Goal: Task Accomplishment & Management: Complete application form

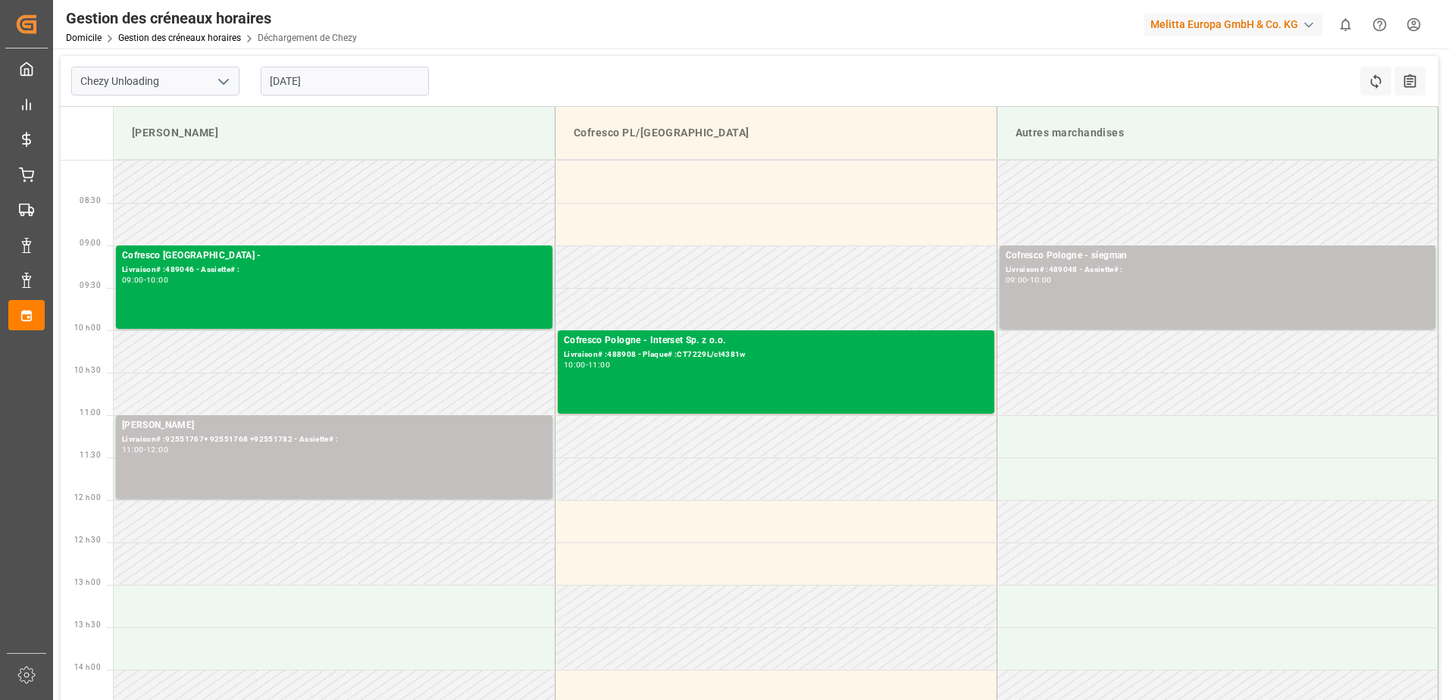
click at [351, 82] on input "[DATE]" at bounding box center [345, 81] width 168 height 29
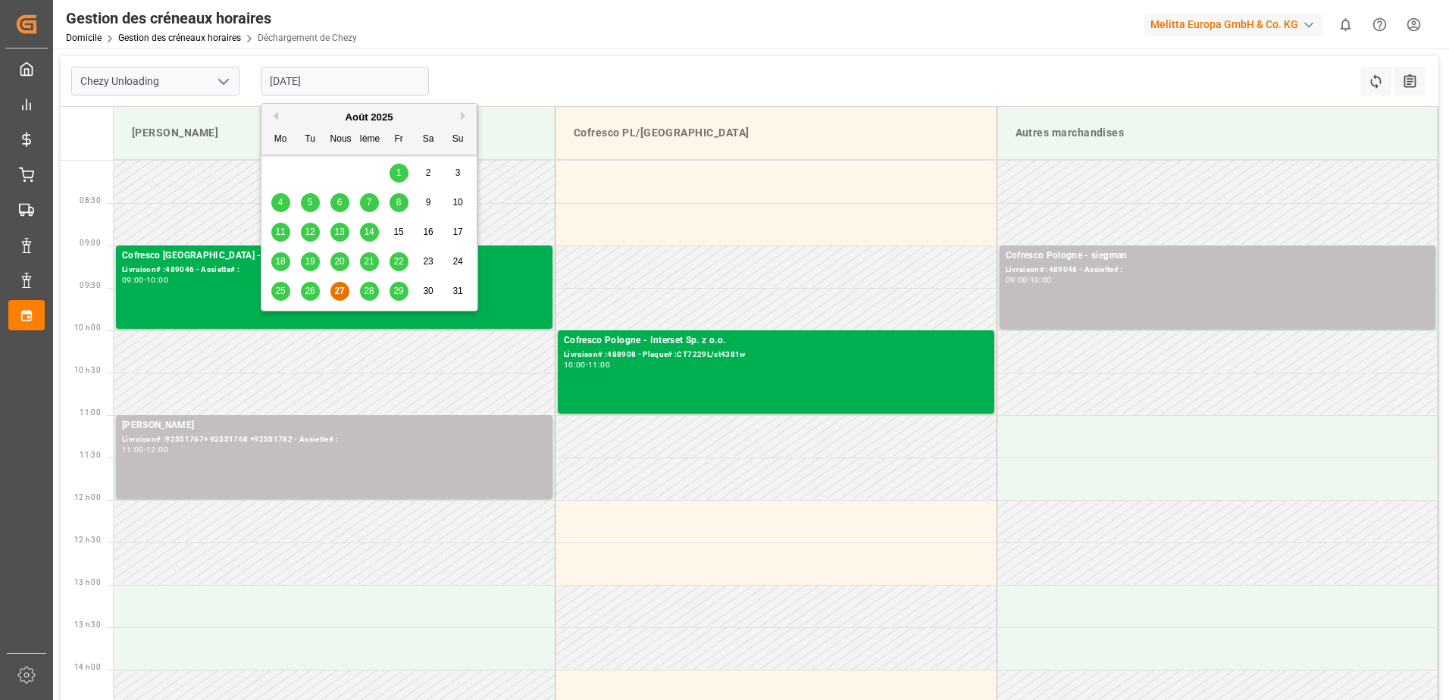
click at [310, 295] on span "26" at bounding box center [310, 291] width 10 height 11
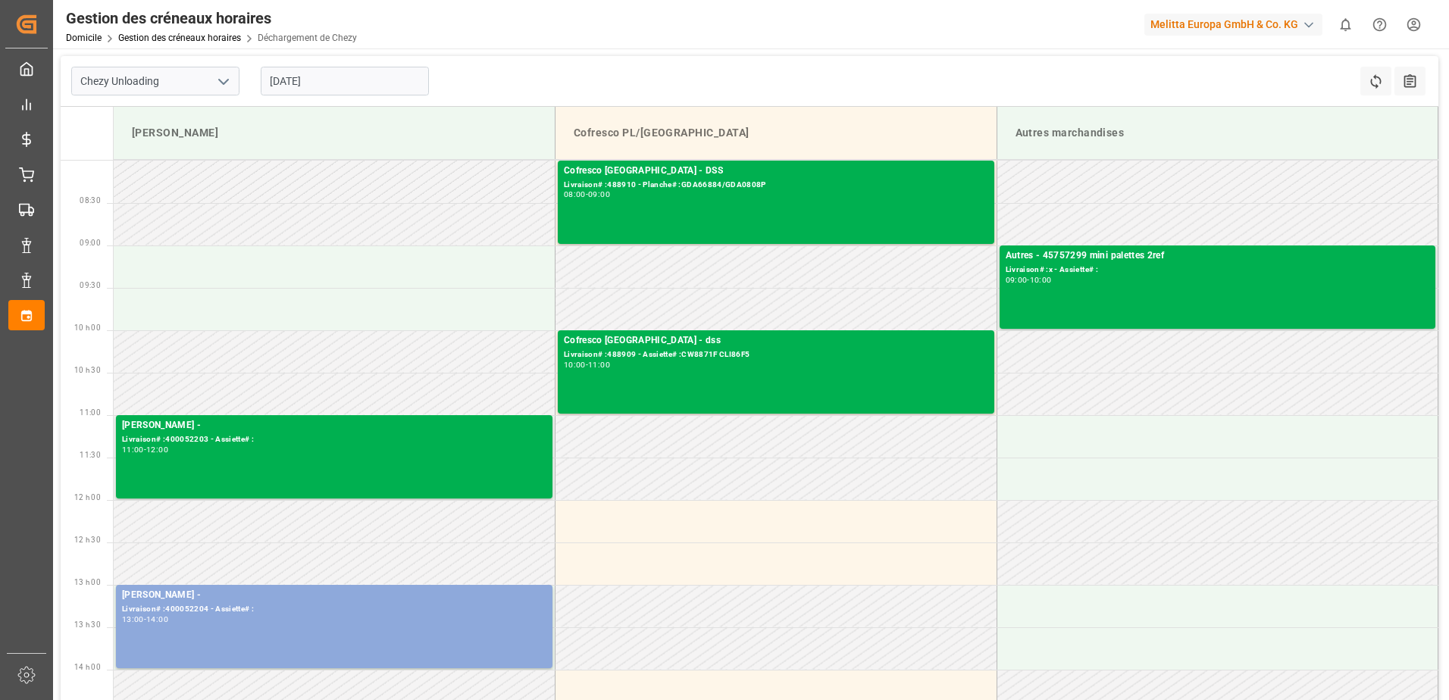
click at [376, 79] on input "[DATE]" at bounding box center [345, 81] width 168 height 29
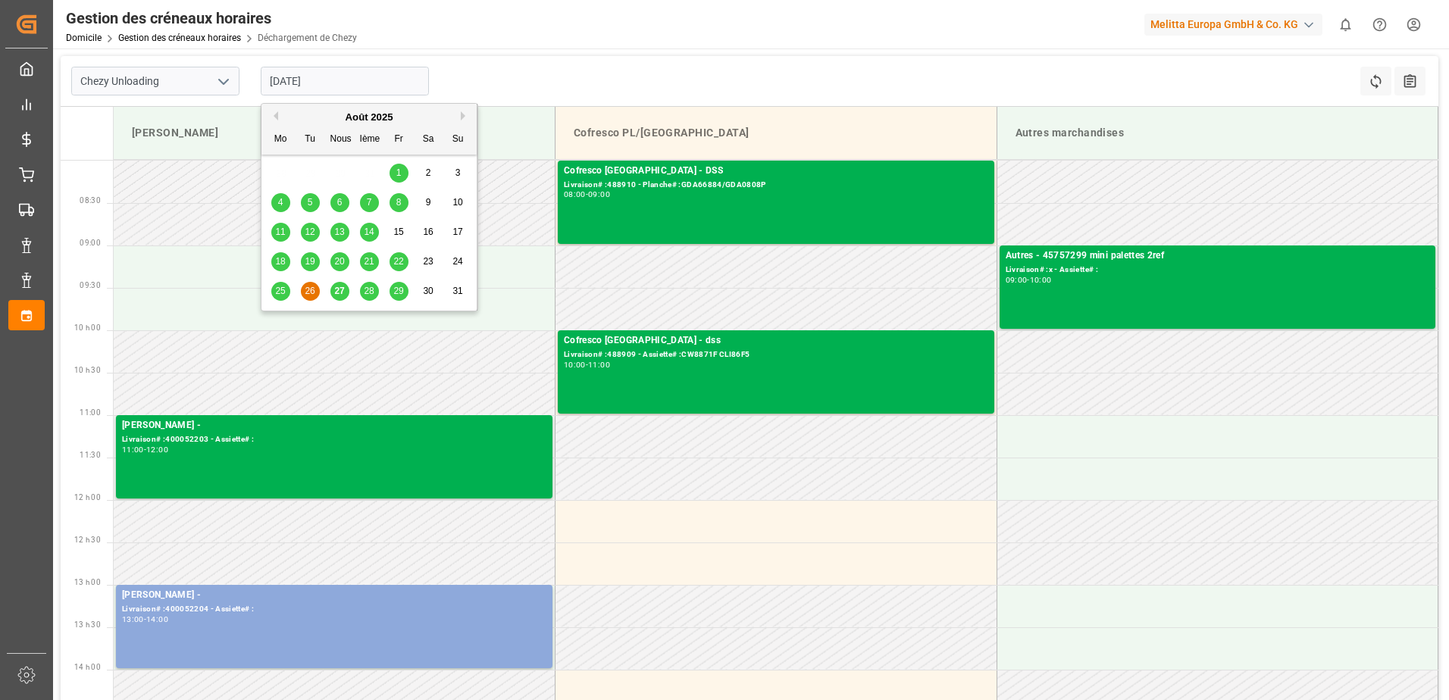
click at [369, 292] on span "28" at bounding box center [369, 291] width 10 height 11
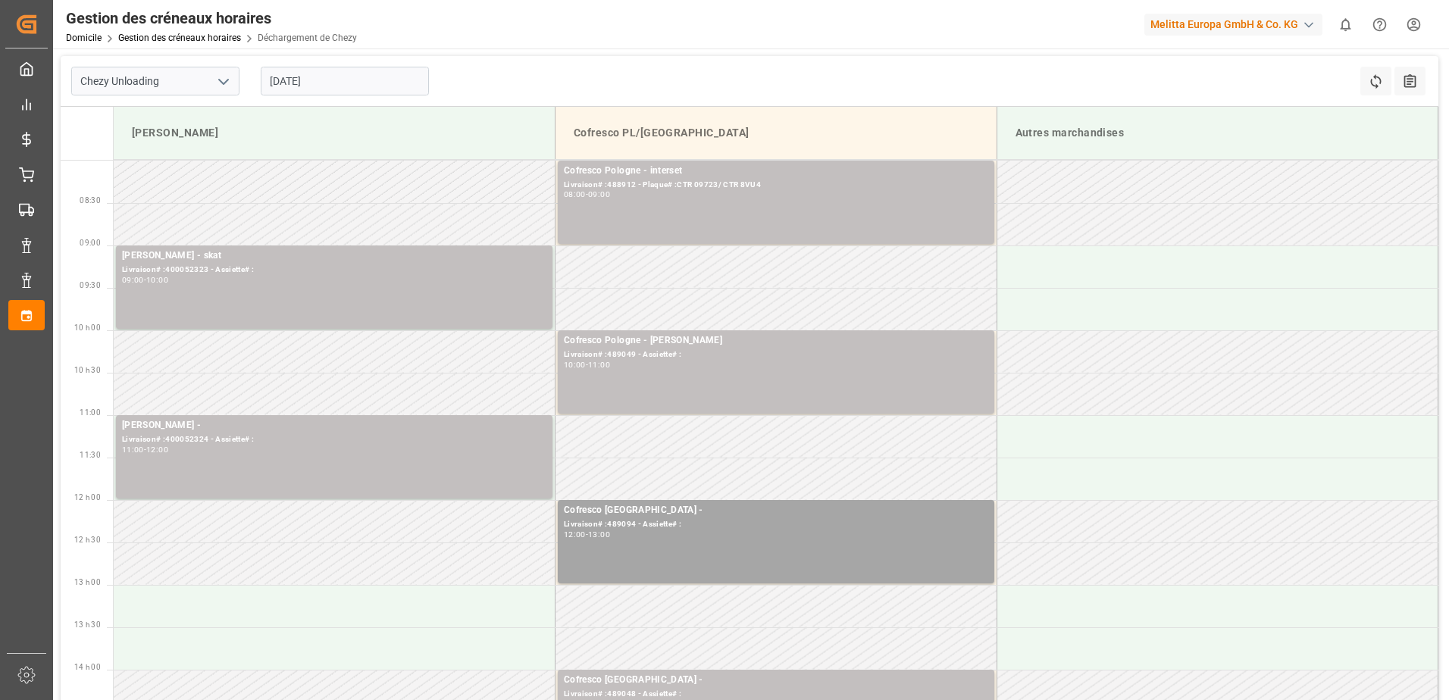
click at [355, 84] on input "[DATE]" at bounding box center [345, 81] width 168 height 29
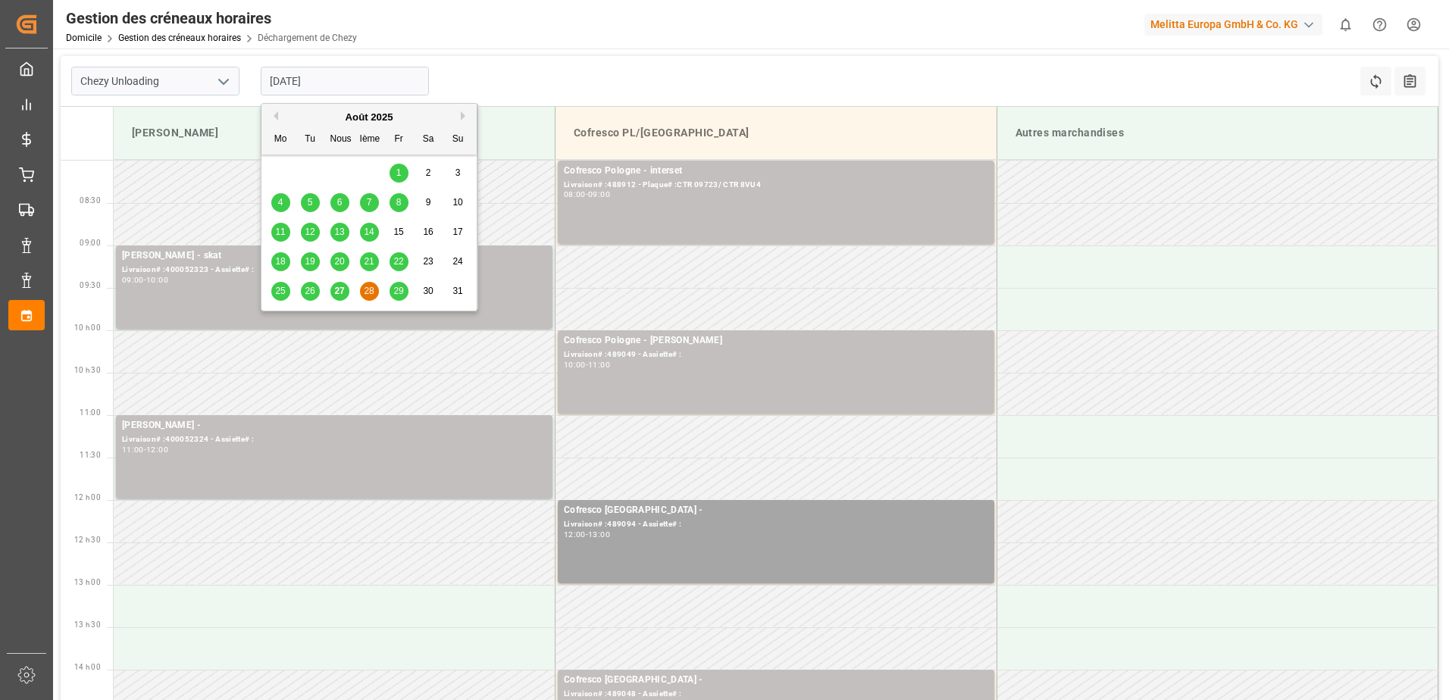
click at [402, 293] on span "29" at bounding box center [398, 291] width 10 height 11
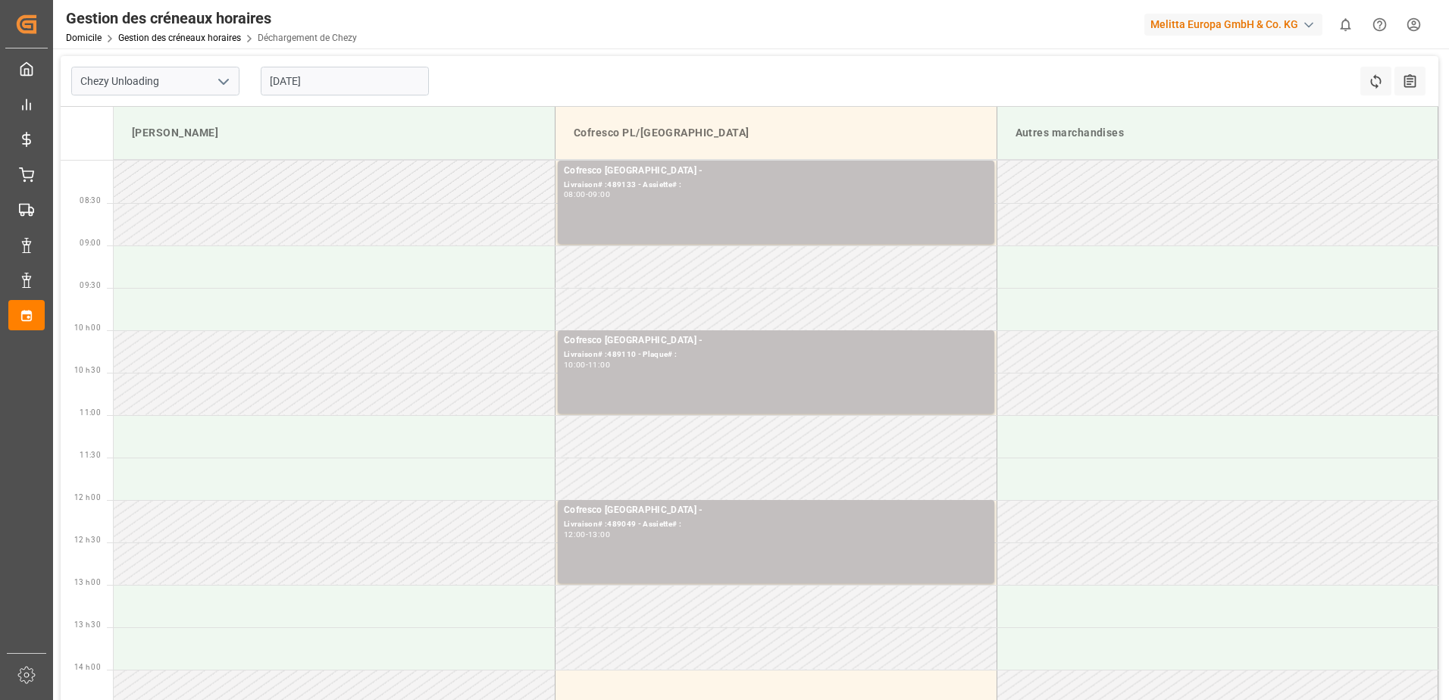
click at [358, 82] on input "[DATE]" at bounding box center [345, 81] width 168 height 29
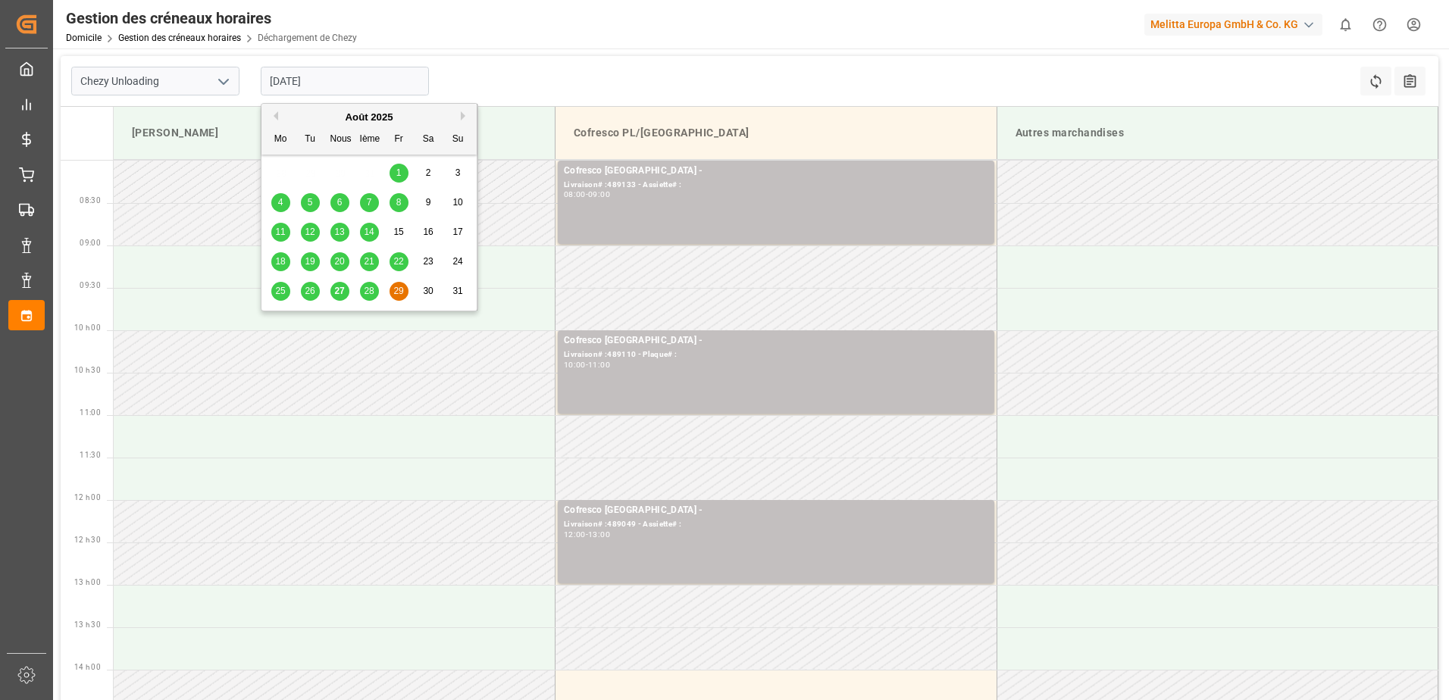
click at [347, 289] on div "27" at bounding box center [339, 292] width 19 height 18
type input "[DATE]"
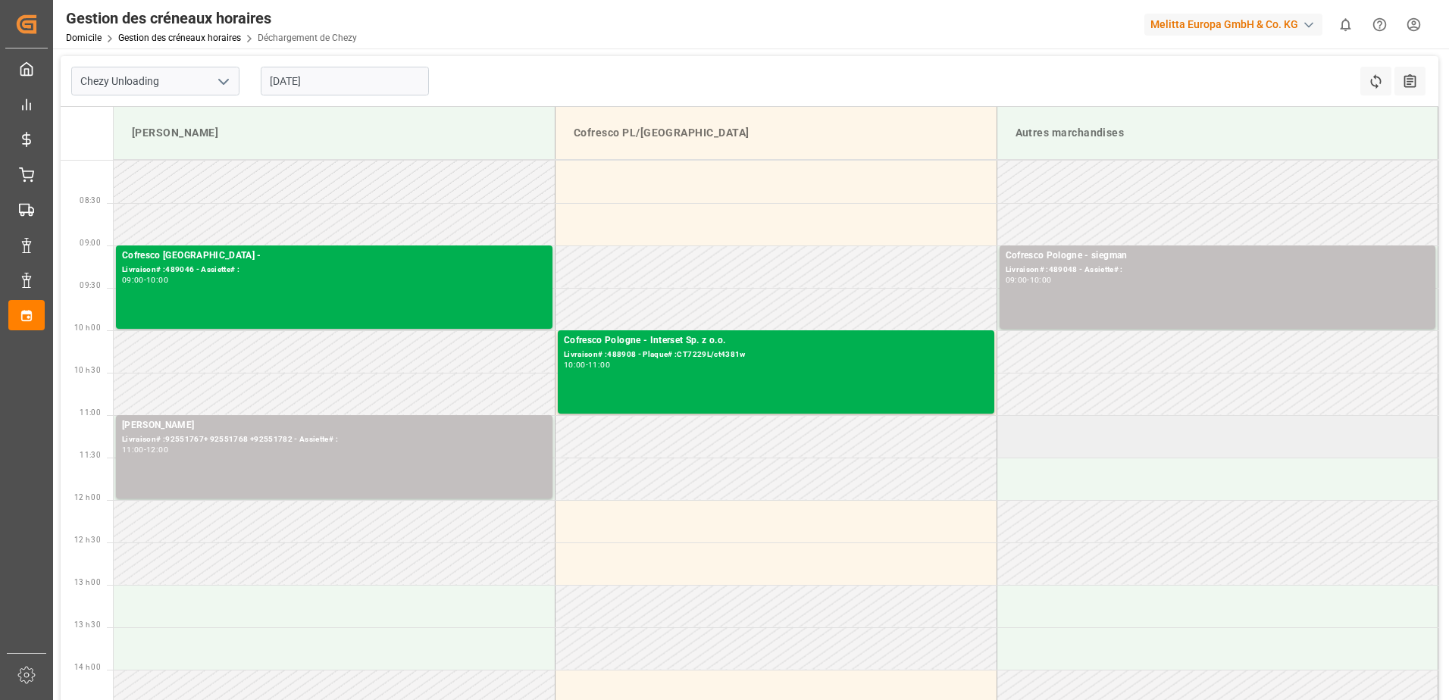
click at [1176, 445] on td at bounding box center [1217, 436] width 442 height 42
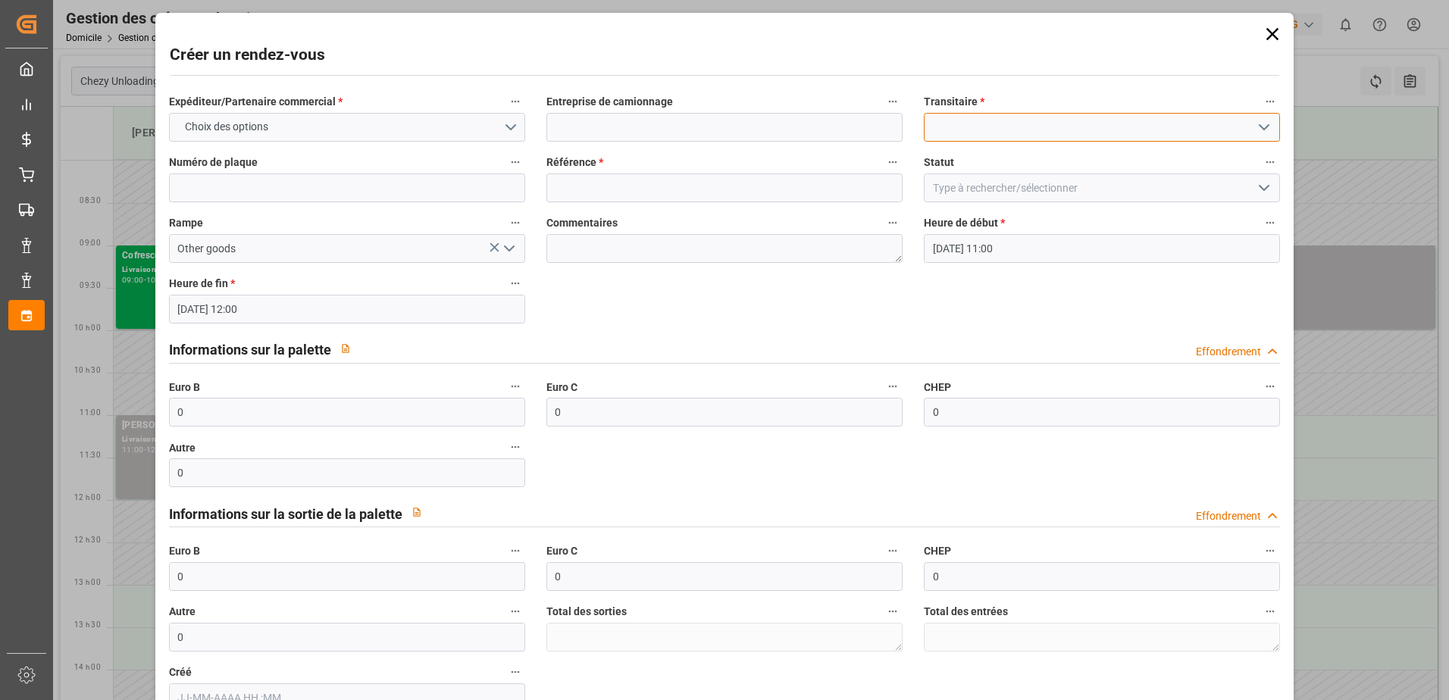
click at [1046, 124] on input at bounding box center [1102, 127] width 356 height 29
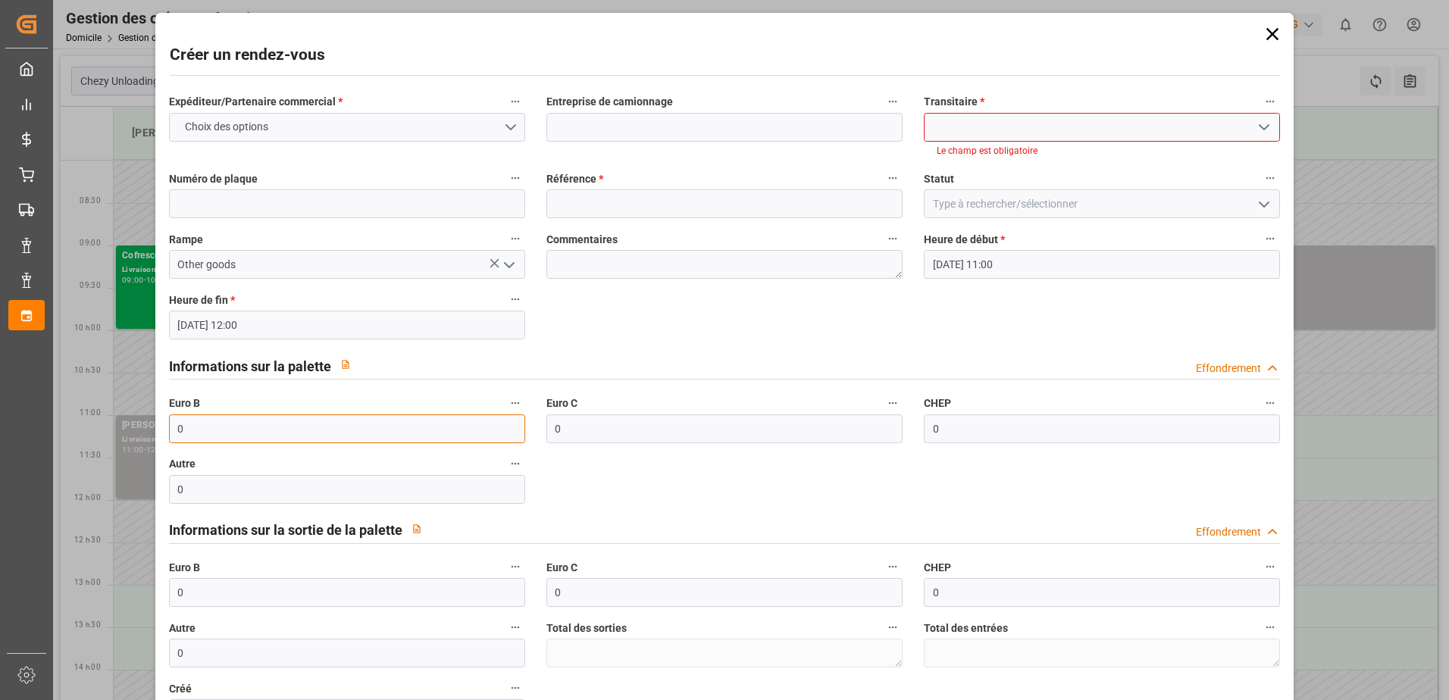
drag, startPoint x: 183, startPoint y: 417, endPoint x: 170, endPoint y: 418, distance: 13.7
click at [170, 418] on input "0" at bounding box center [347, 428] width 356 height 29
type input "30"
click at [591, 127] on input at bounding box center [724, 127] width 356 height 29
click at [581, 130] on input at bounding box center [724, 127] width 356 height 29
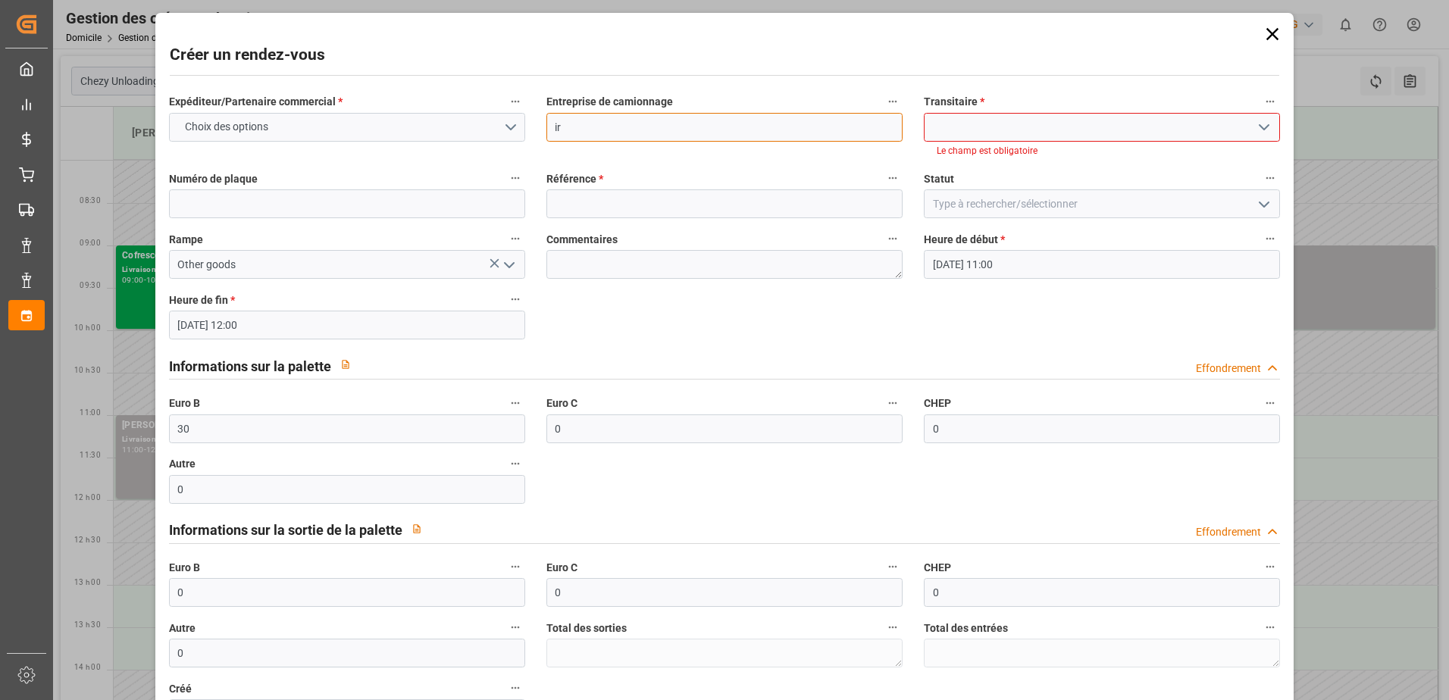
type input "i"
click at [1262, 135] on icon "Ouvrir le menu" at bounding box center [1264, 127] width 18 height 18
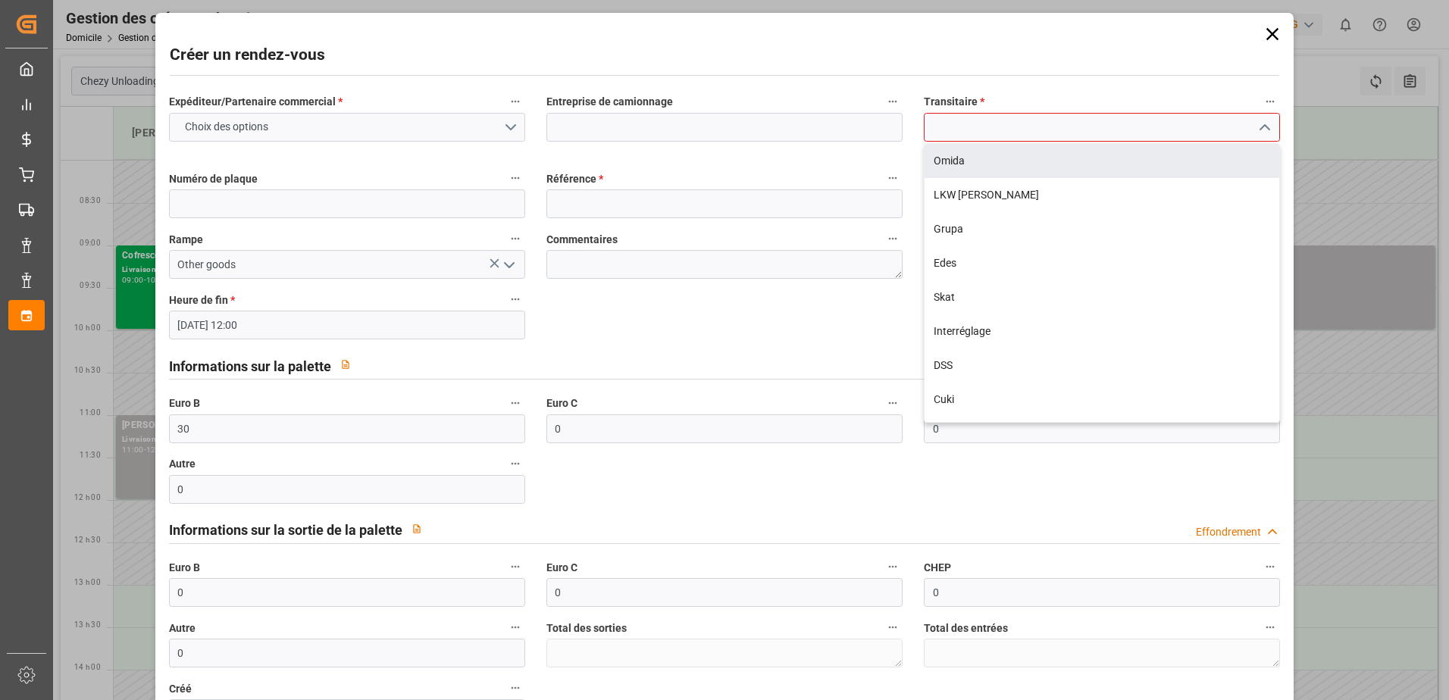
click at [987, 129] on input at bounding box center [1102, 127] width 356 height 29
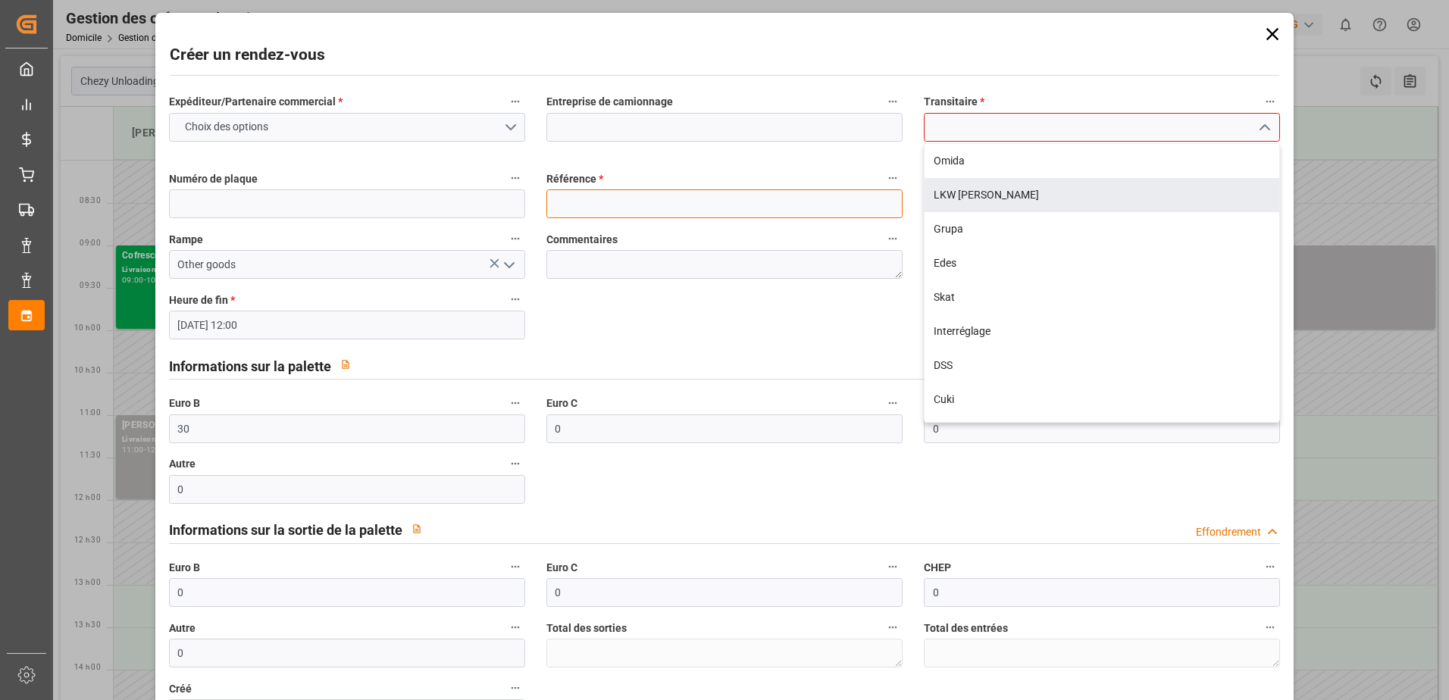
click at [640, 202] on input at bounding box center [724, 203] width 356 height 29
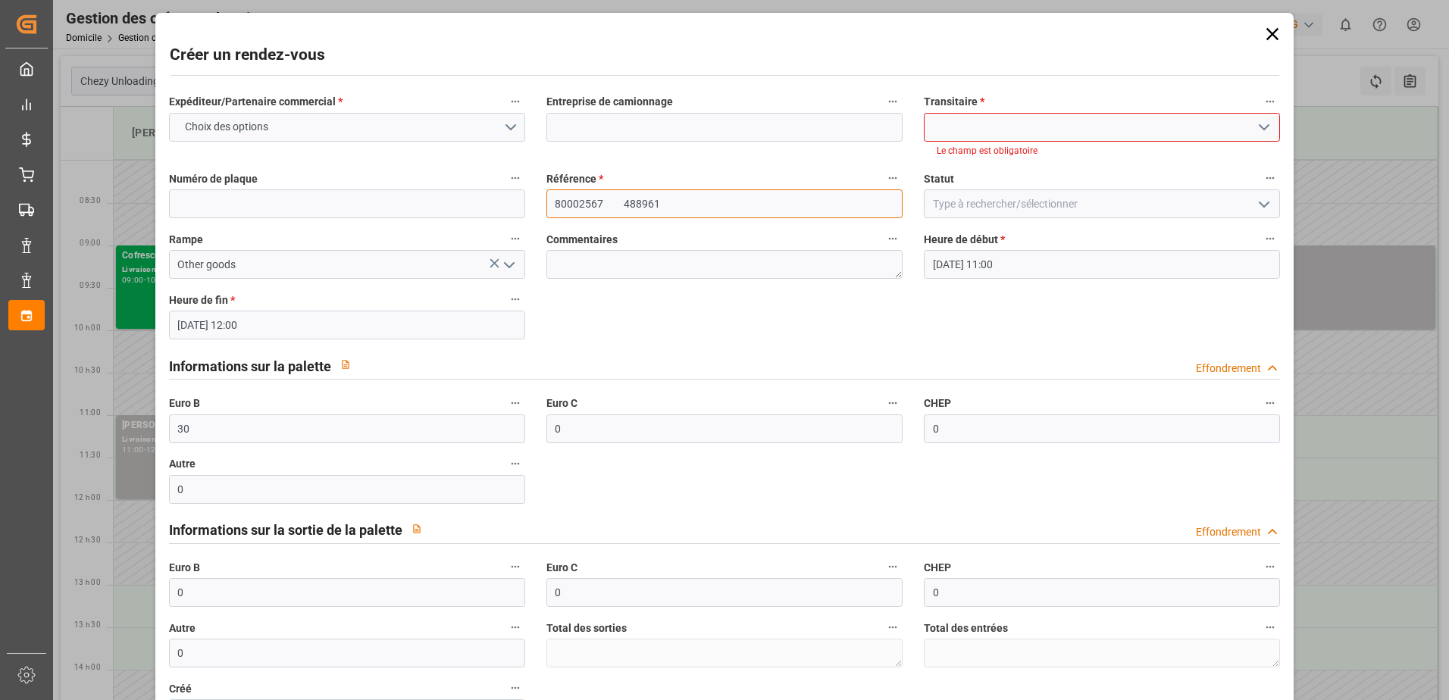
type input "80002567 488961"
click at [1259, 128] on polyline "Ouvrir le menu" at bounding box center [1263, 127] width 9 height 5
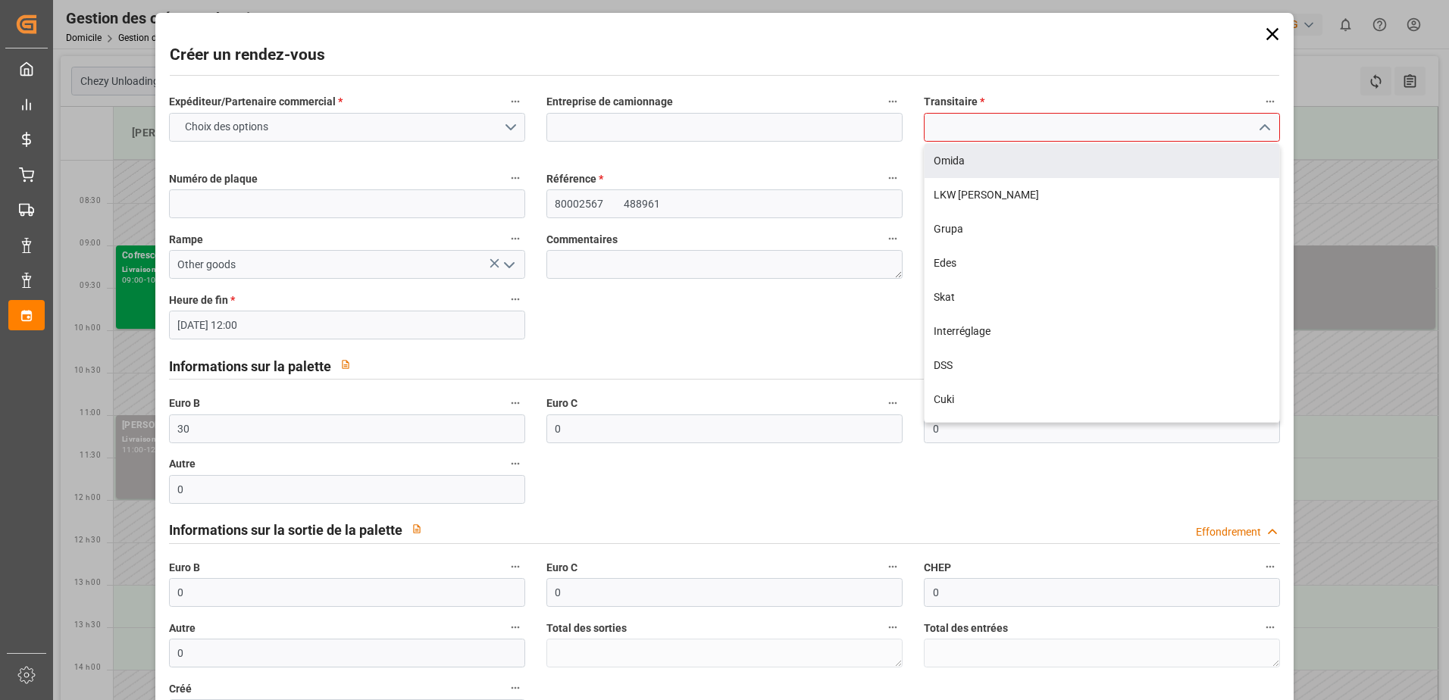
click at [1046, 126] on input at bounding box center [1102, 127] width 356 height 29
click at [1282, 32] on div "Créer un rendez-vous Expéditeur/Partenaire commercial * Choix des options Entre…" at bounding box center [724, 408] width 1131 height 783
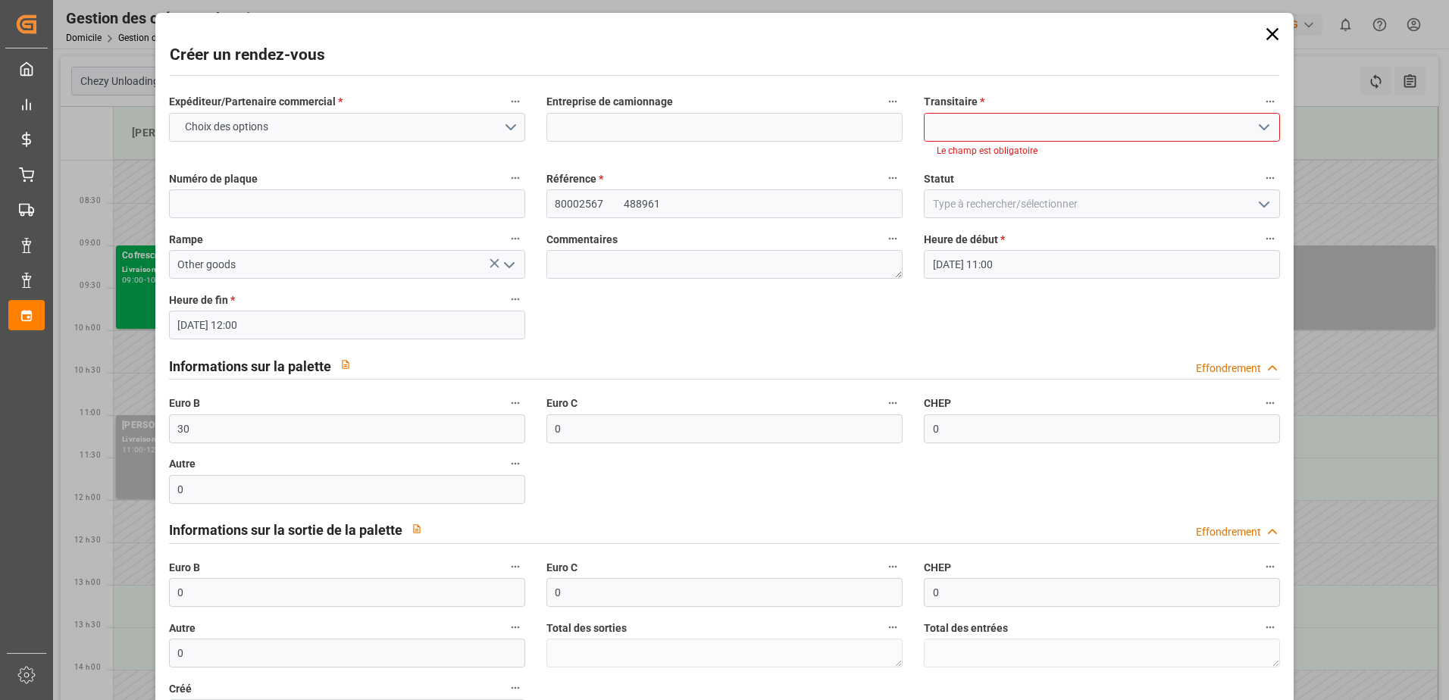
click at [1271, 33] on icon at bounding box center [1272, 33] width 21 height 21
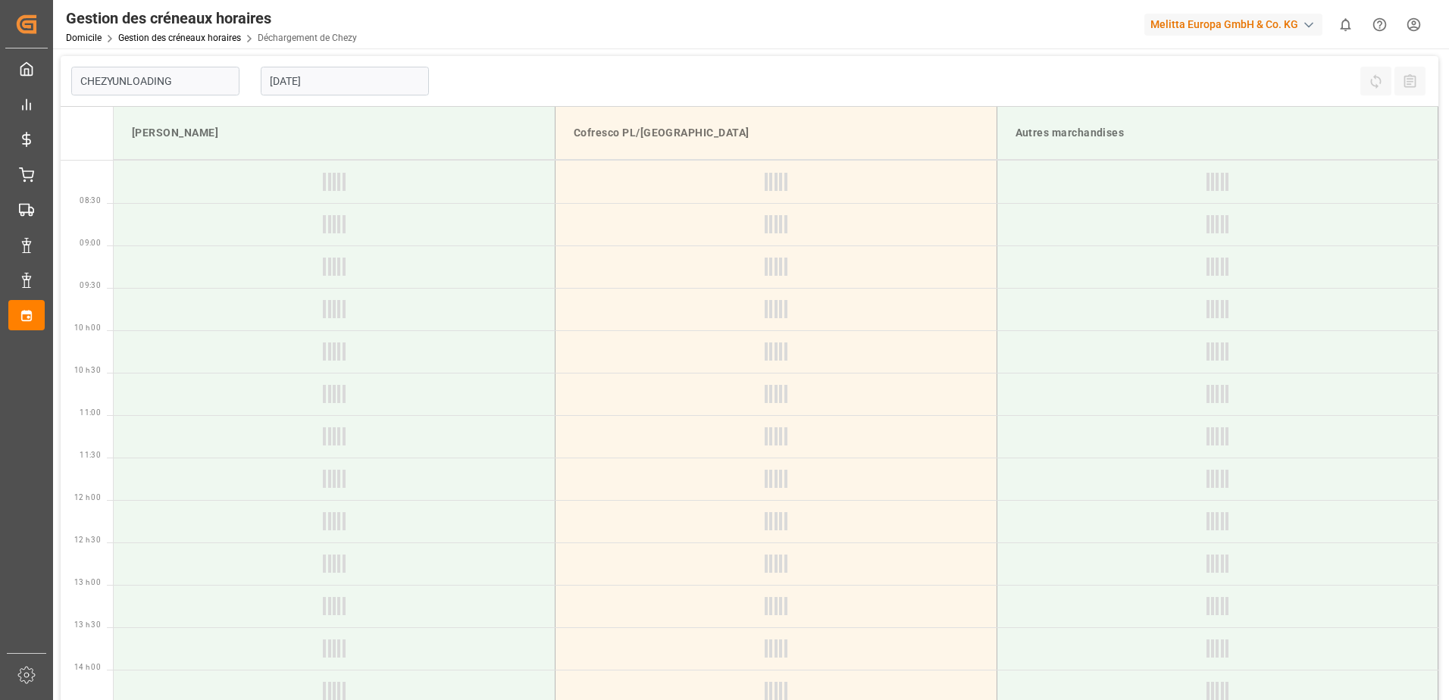
type input "Chezy Unloading"
